Goal: Task Accomplishment & Management: Use online tool/utility

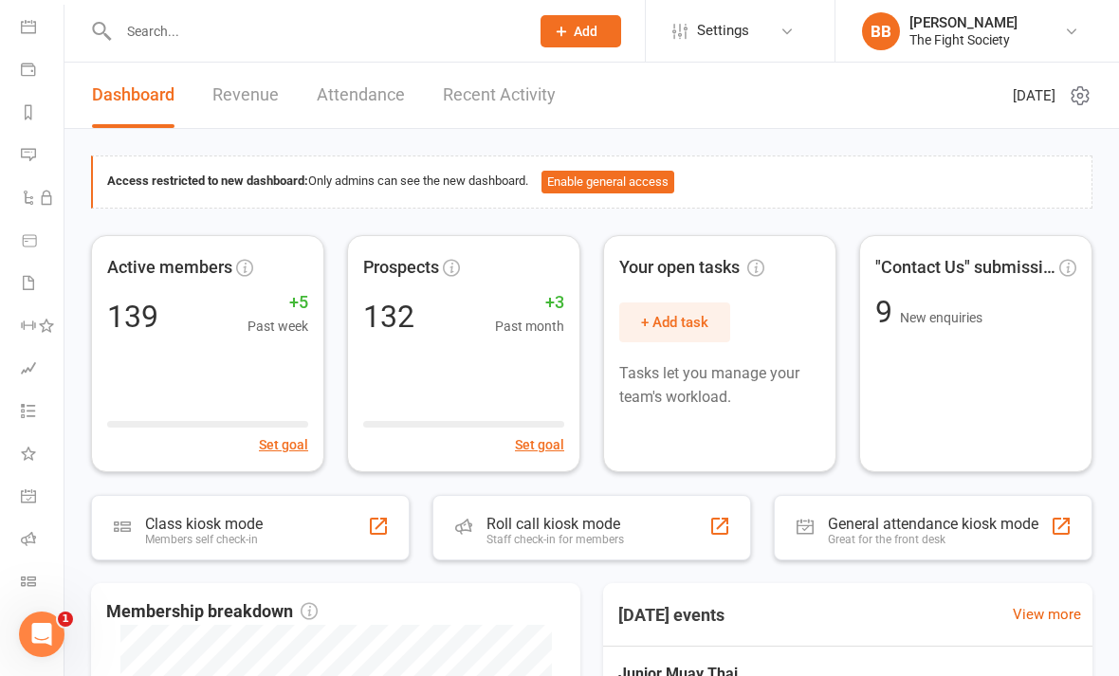
click at [29, 580] on icon at bounding box center [28, 581] width 15 height 15
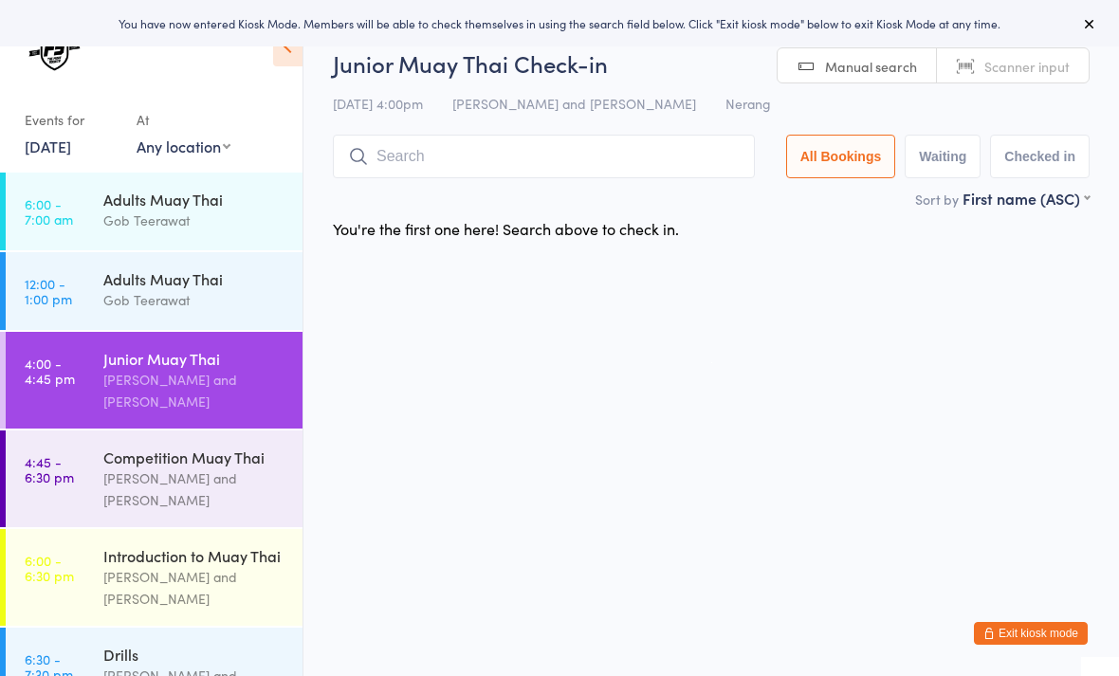
click at [1027, 51] on link "Scanner input" at bounding box center [1013, 66] width 152 height 36
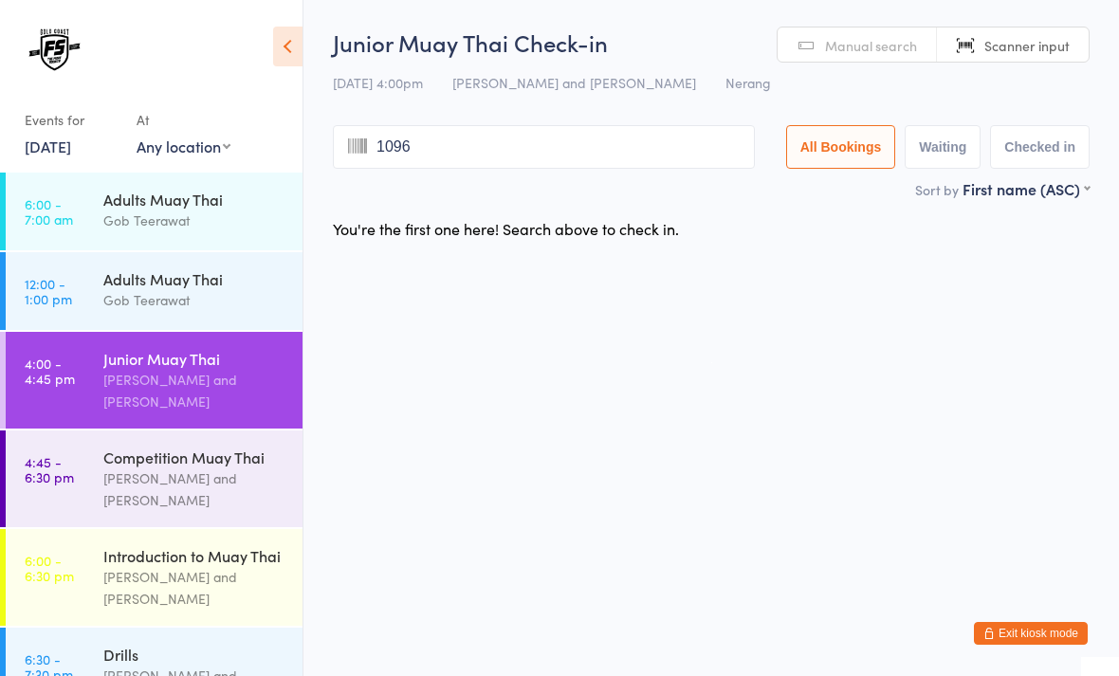
type input "1096"
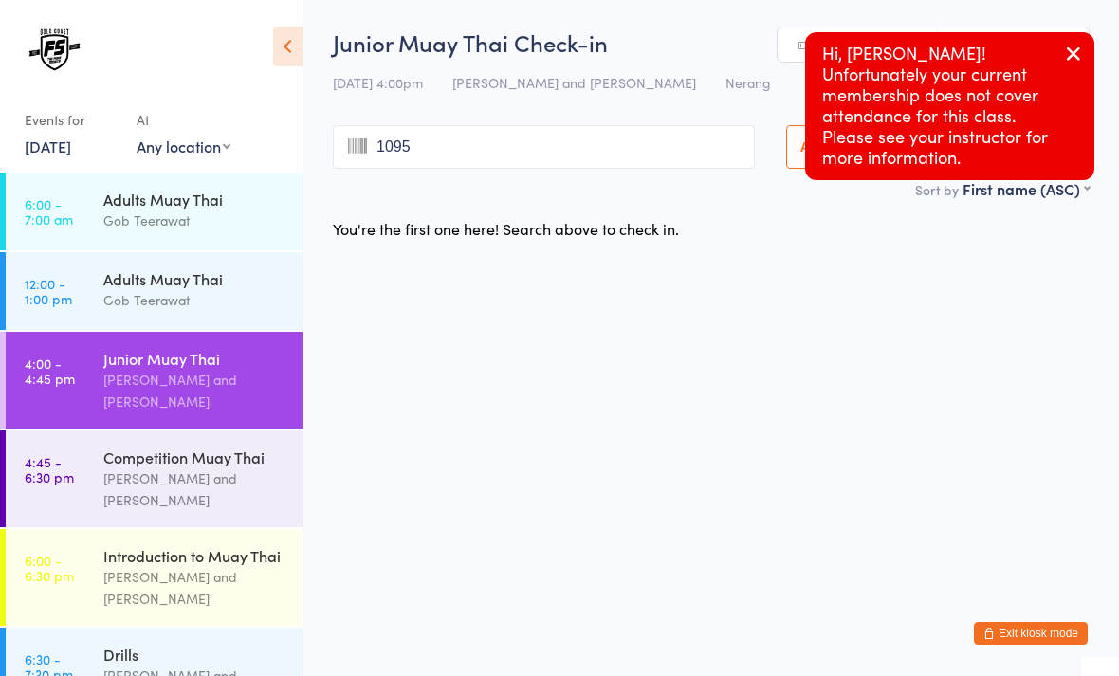
type input "1095"
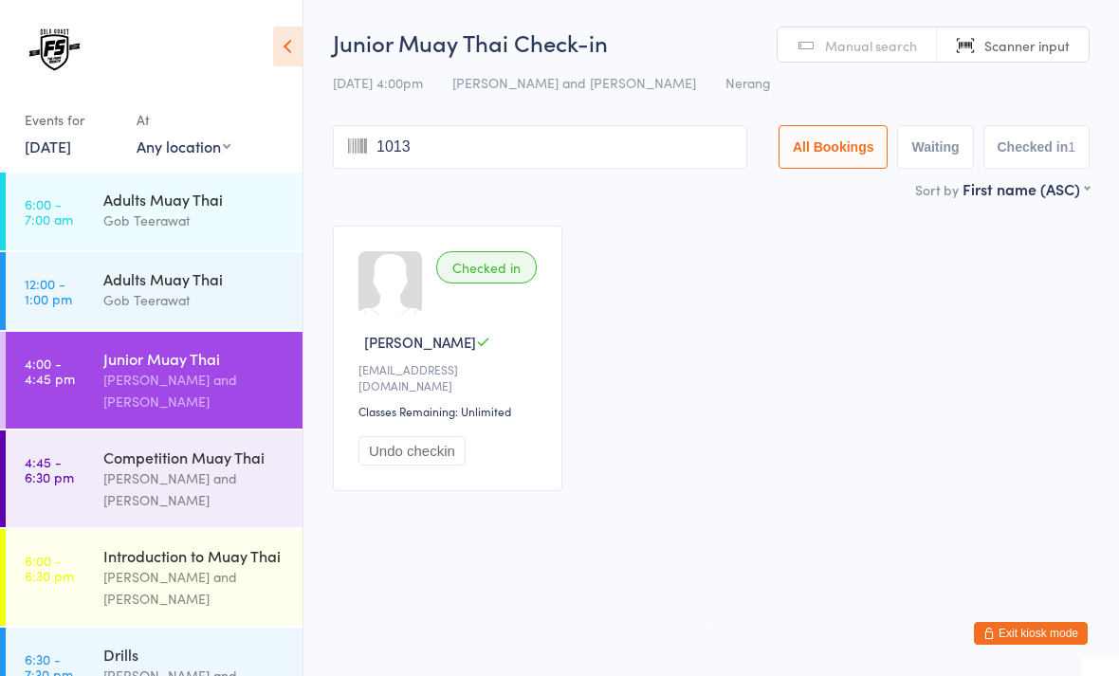
type input "1013"
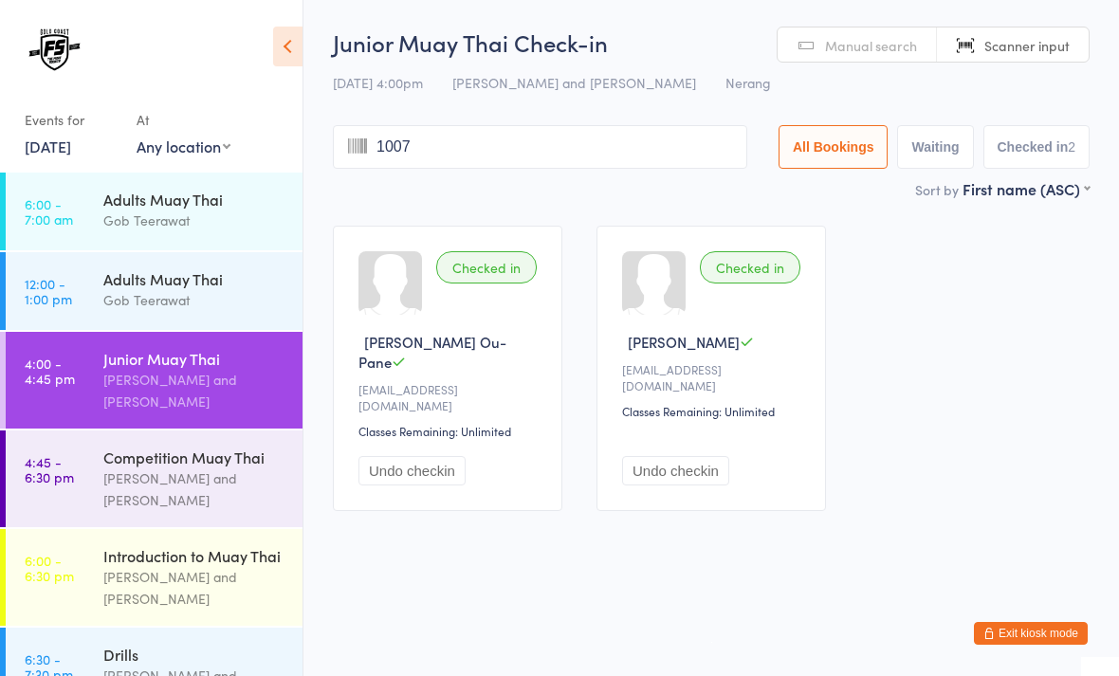
type input "1007"
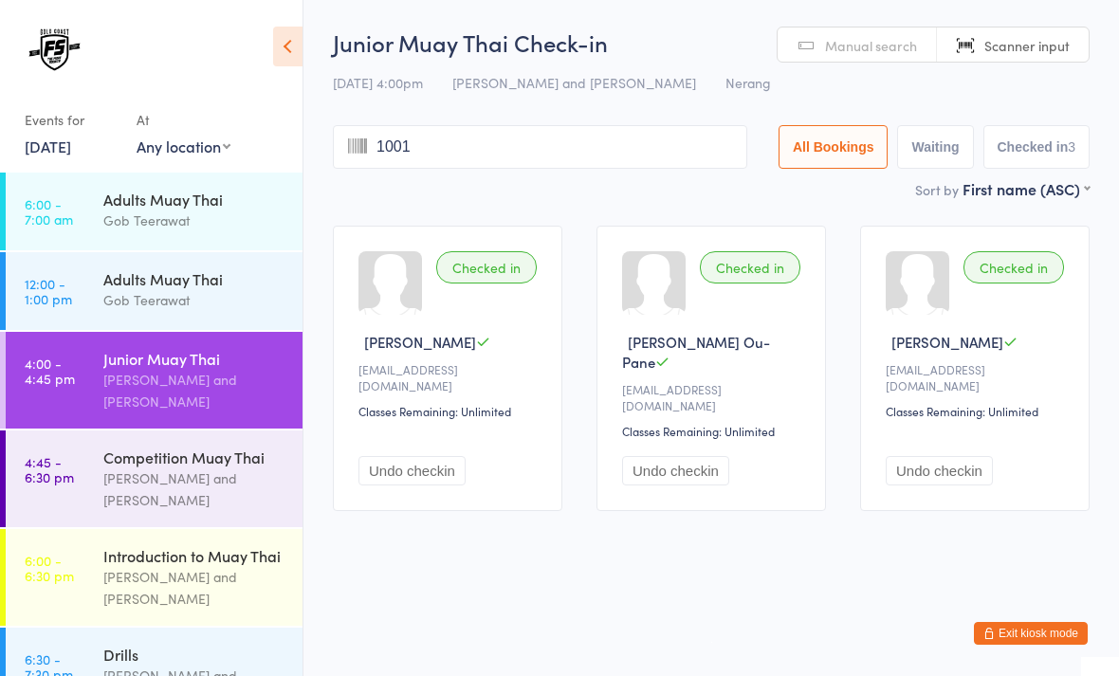
type input "1001"
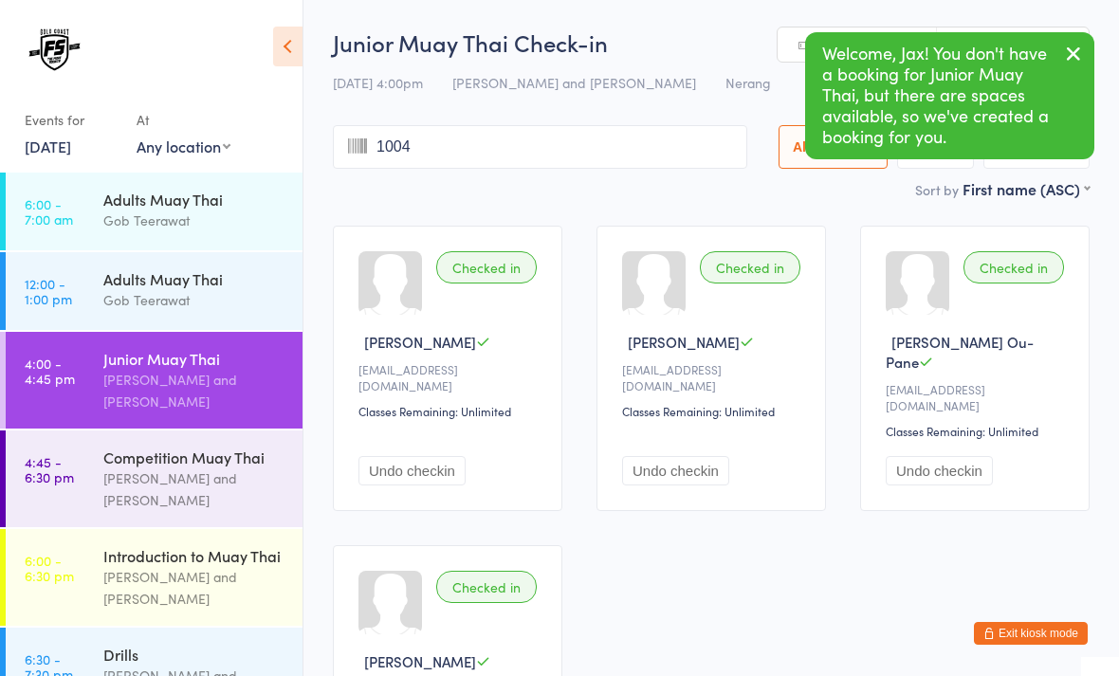
type input "1004"
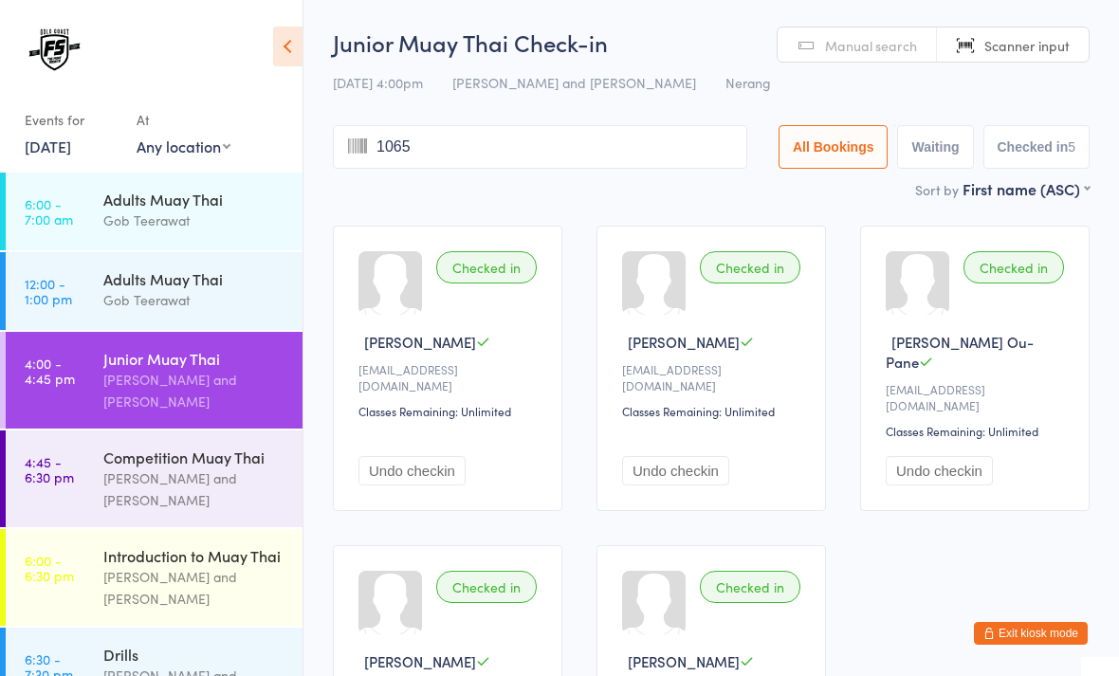
type input "1065"
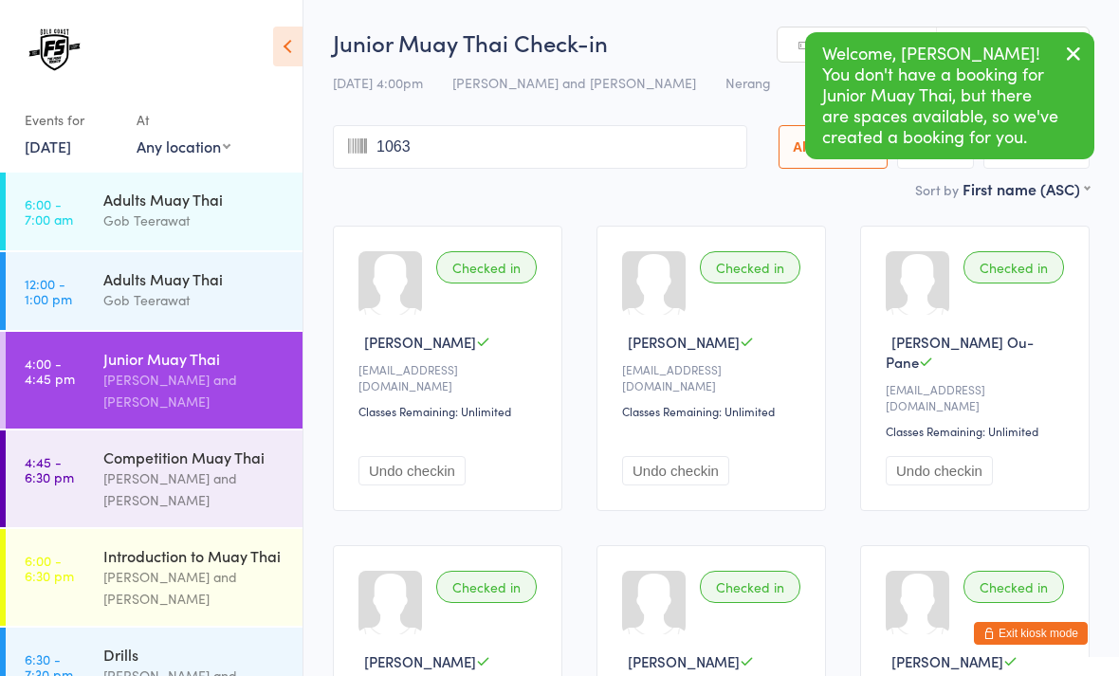
type input "1063"
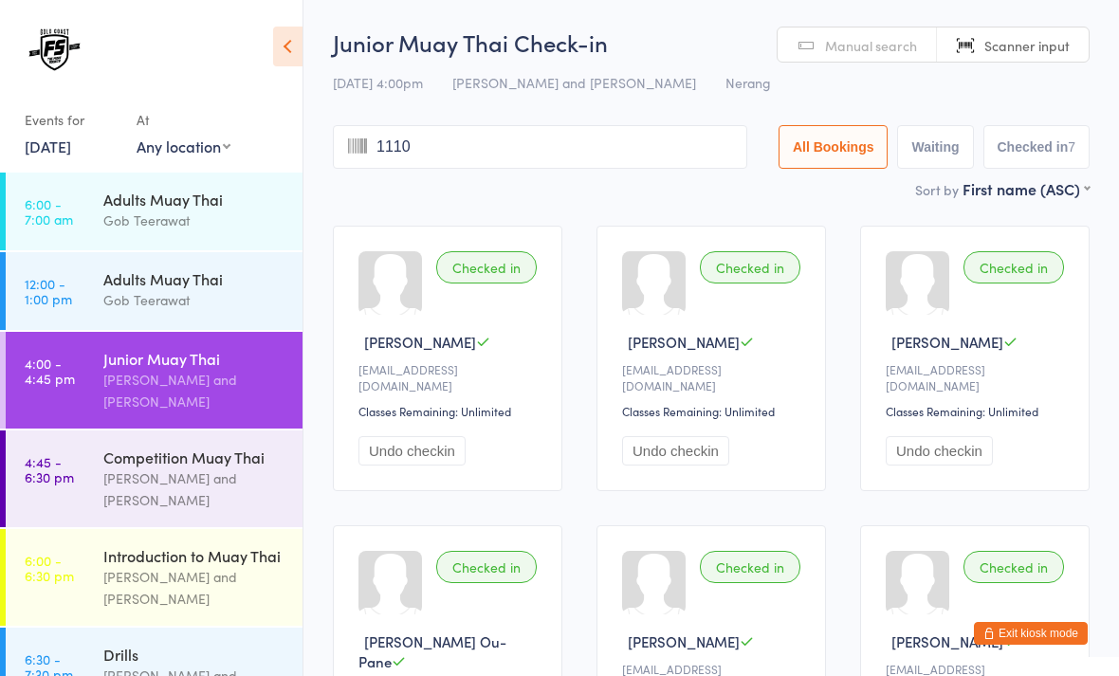
type input "1110"
type input "1097"
